Goal: Find specific page/section: Find specific page/section

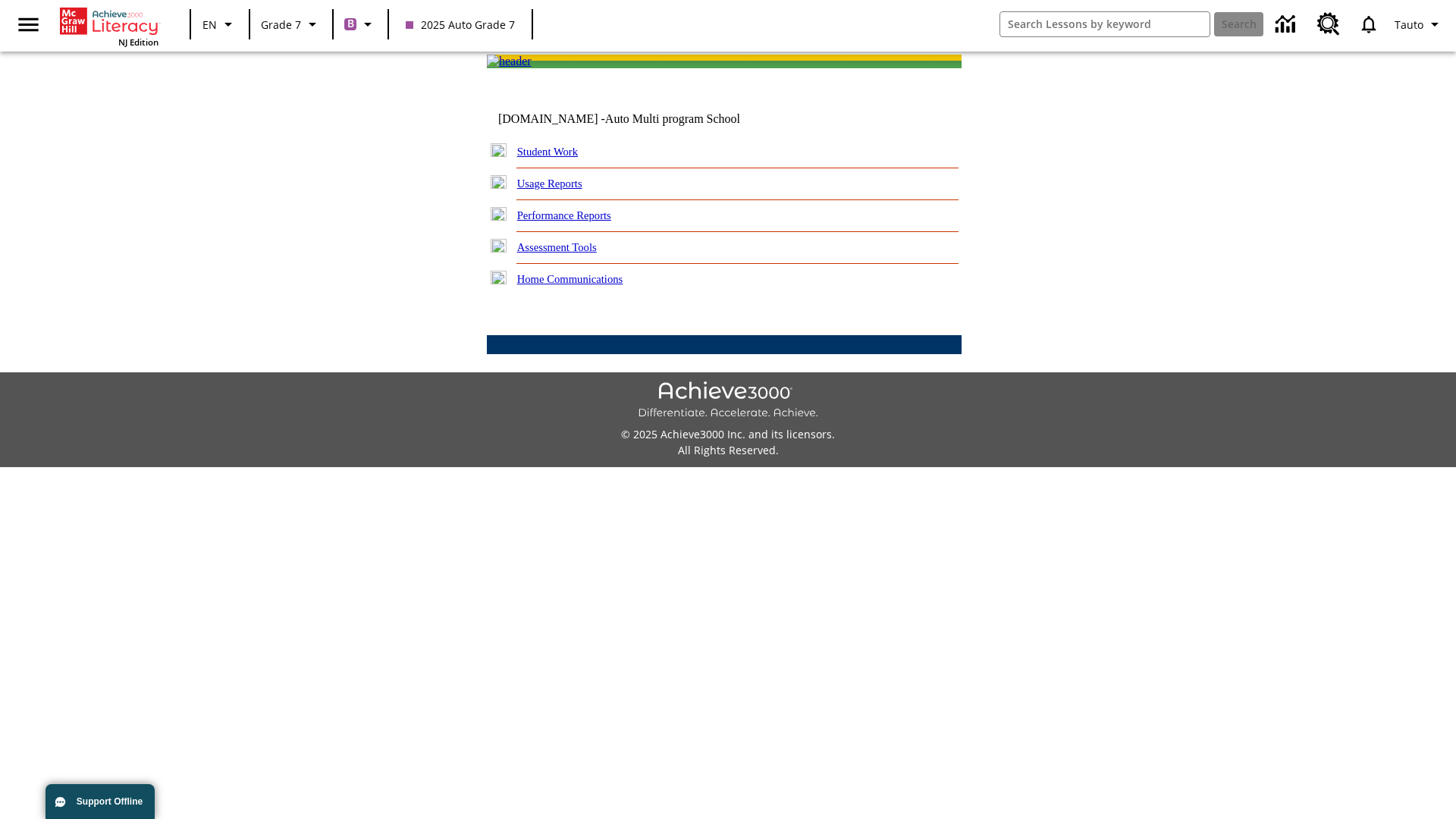
click at [557, 158] on link "Student Work" at bounding box center [547, 151] width 60 height 12
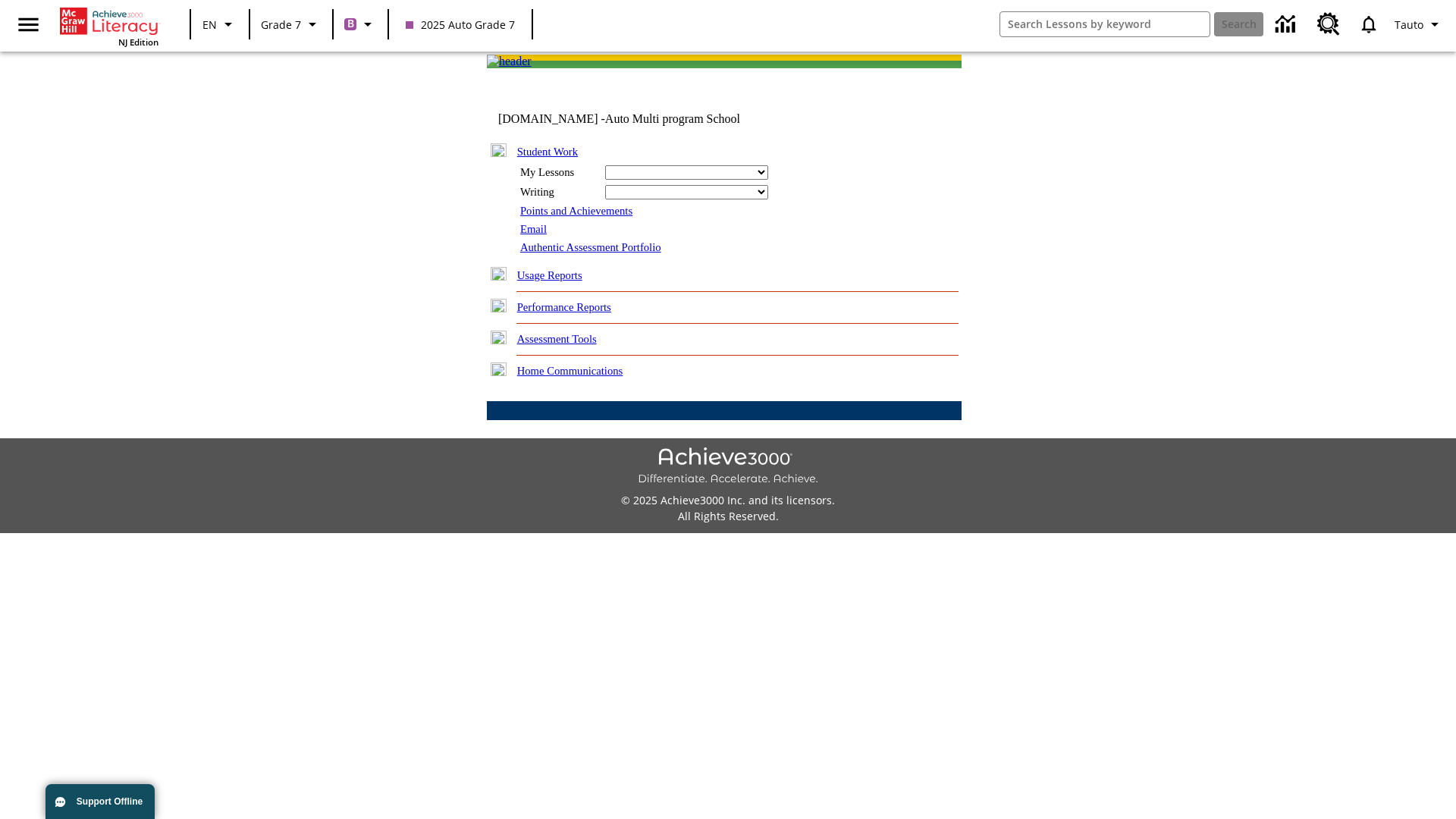
click at [534, 235] on link "Email" at bounding box center [533, 228] width 27 height 12
